Goal: Task Accomplishment & Management: Use online tool/utility

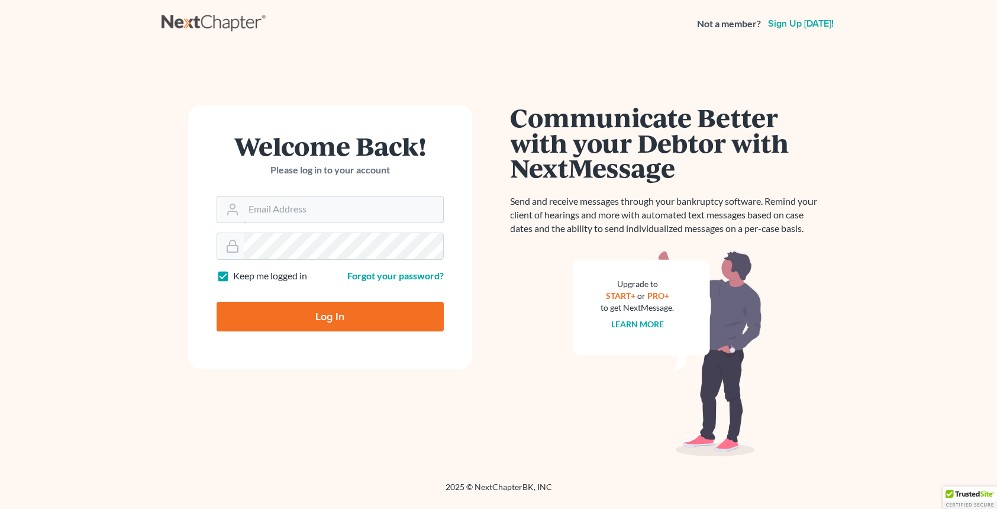
type input "[EMAIL_ADDRESS][DOMAIN_NAME]"
click at [323, 303] on div "Log In" at bounding box center [330, 311] width 227 height 39
click at [334, 311] on input "Log In" at bounding box center [330, 317] width 227 height 30
type input "Thinking..."
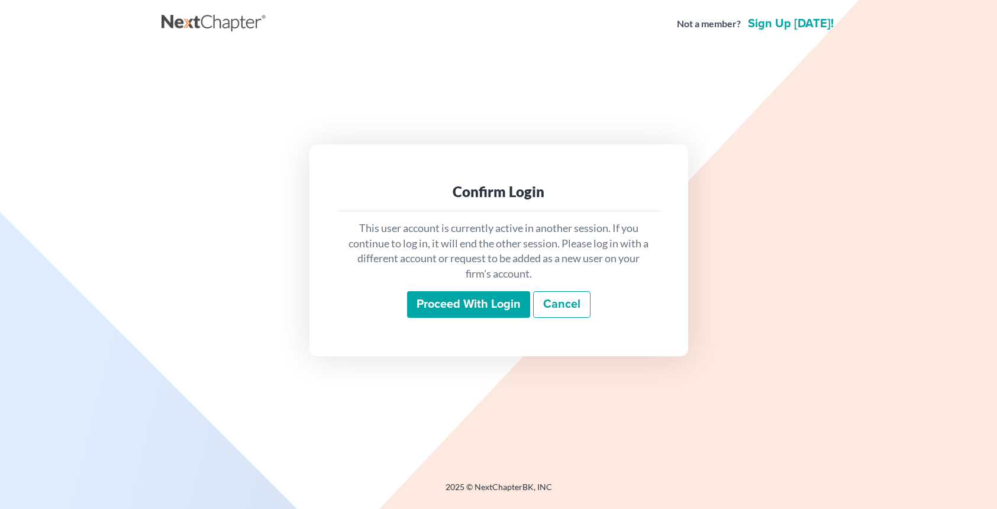
click at [488, 305] on input "Proceed with login" at bounding box center [468, 304] width 123 height 27
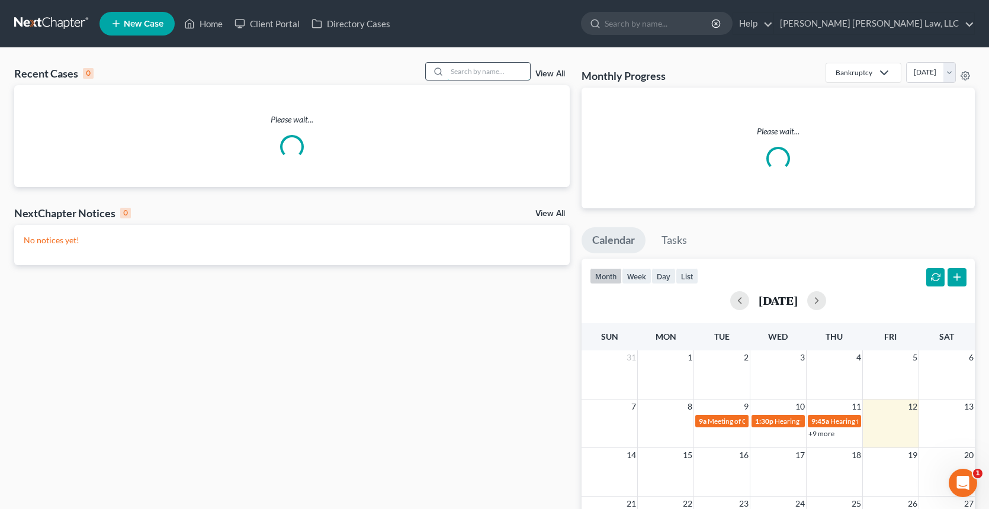
click at [473, 76] on input "search" at bounding box center [488, 71] width 83 height 17
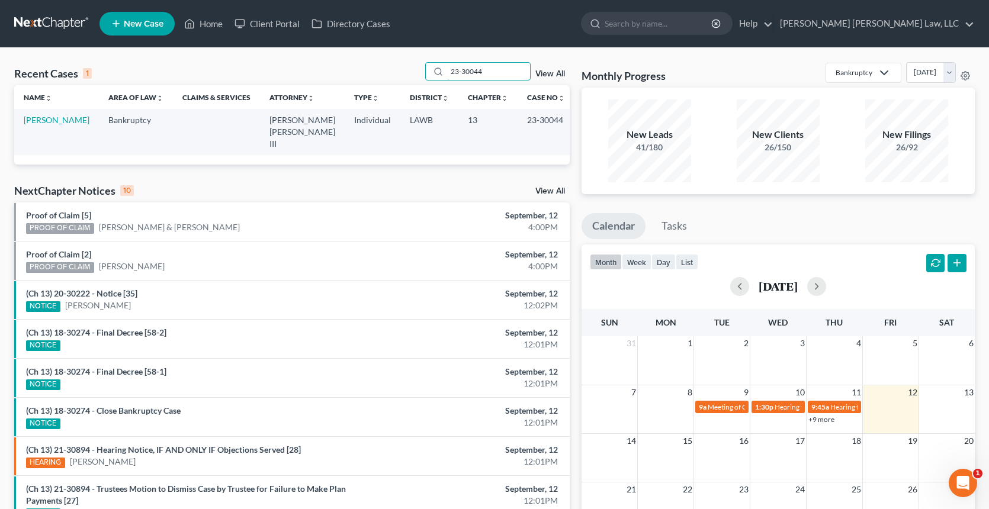
type input "23-30044"
click at [52, 118] on link "[PERSON_NAME]" at bounding box center [57, 120] width 66 height 10
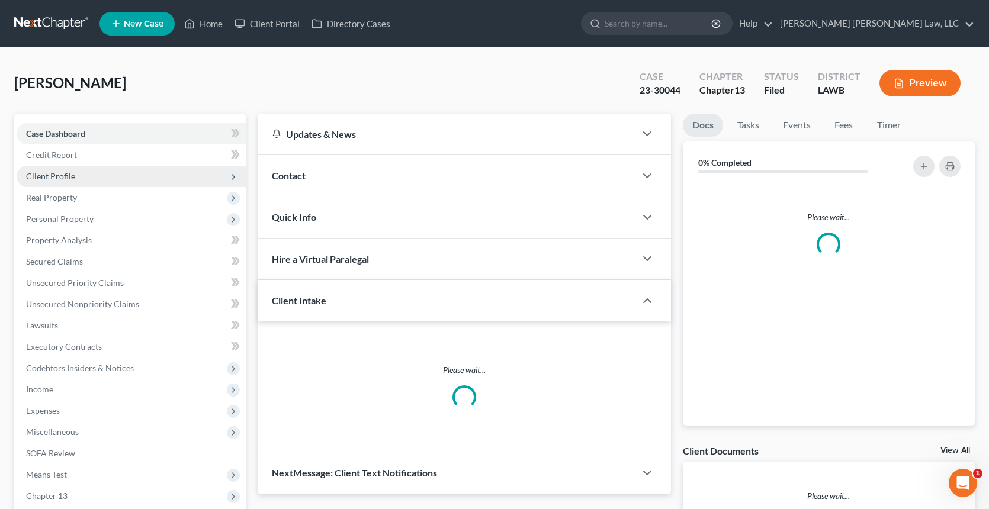
click at [59, 166] on span "Client Profile" at bounding box center [131, 176] width 229 height 21
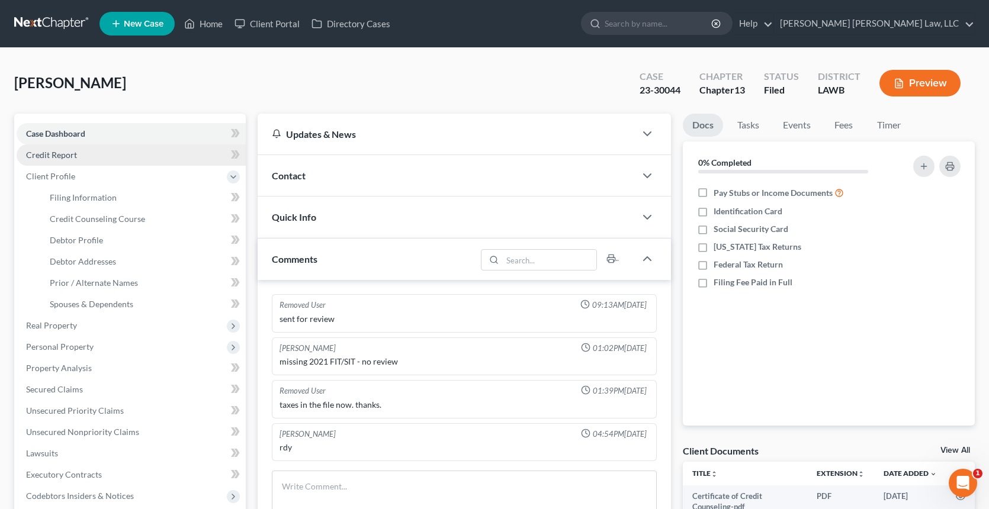
click at [78, 156] on link "Credit Report" at bounding box center [131, 154] width 229 height 21
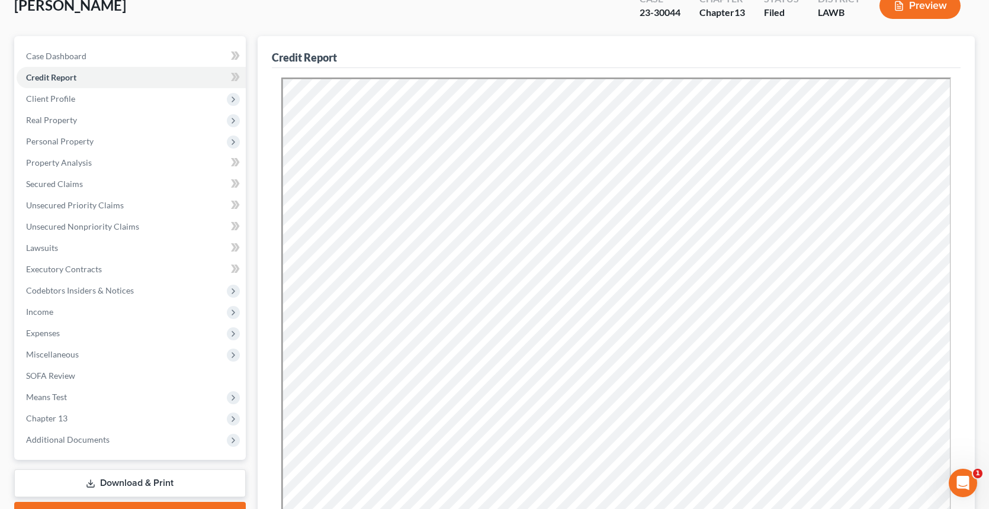
scroll to position [100, 0]
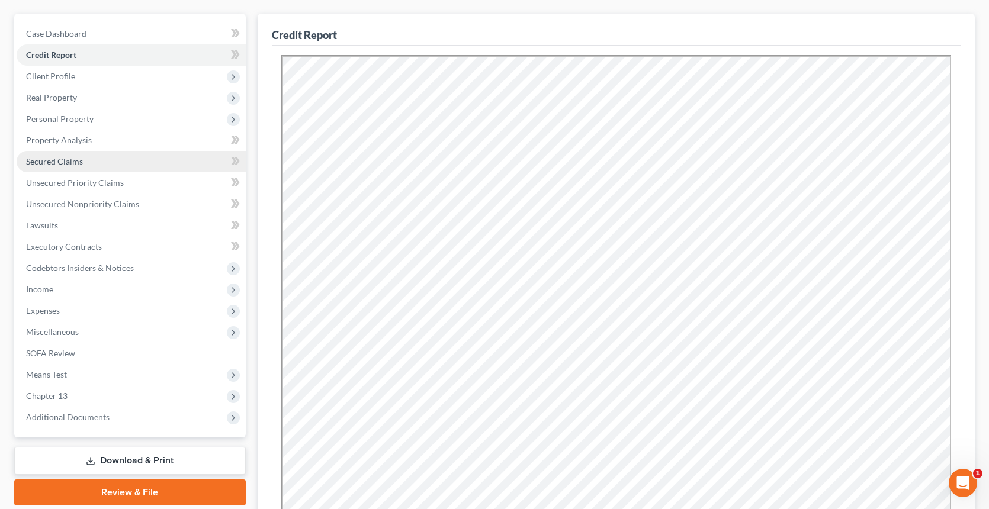
click at [168, 157] on link "Secured Claims" at bounding box center [131, 161] width 229 height 21
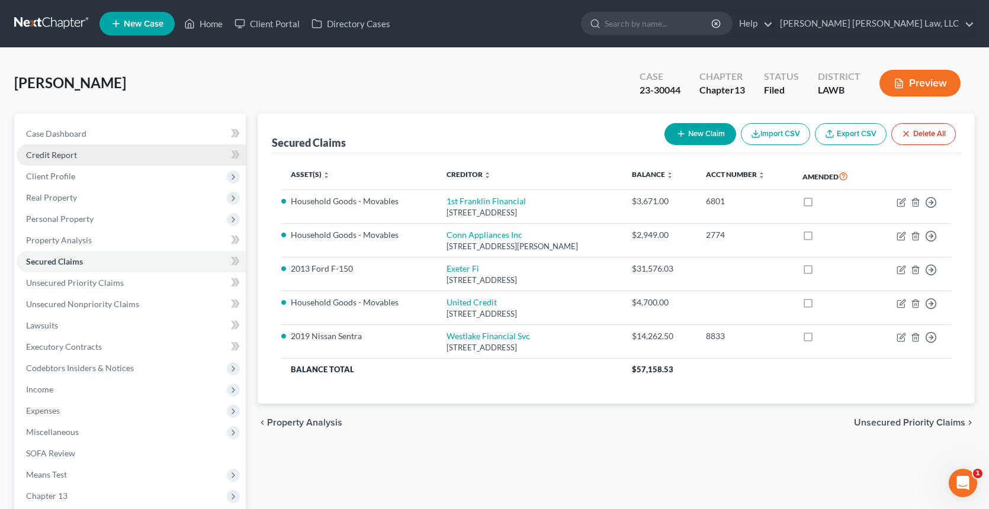
click at [108, 154] on link "Credit Report" at bounding box center [131, 154] width 229 height 21
